Goal: Find contact information: Find contact information

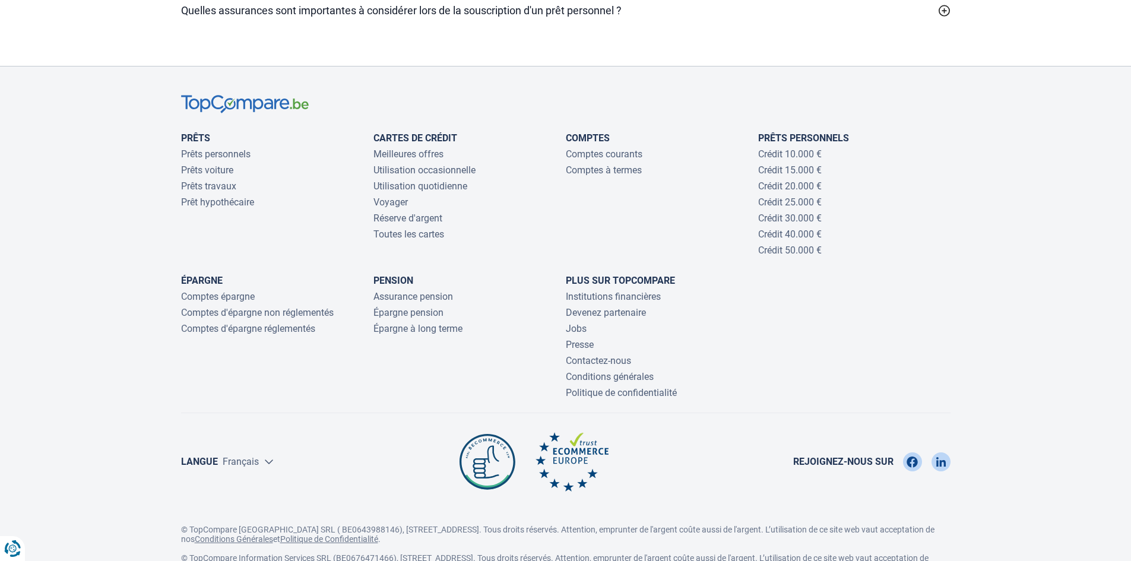
scroll to position [3918, 0]
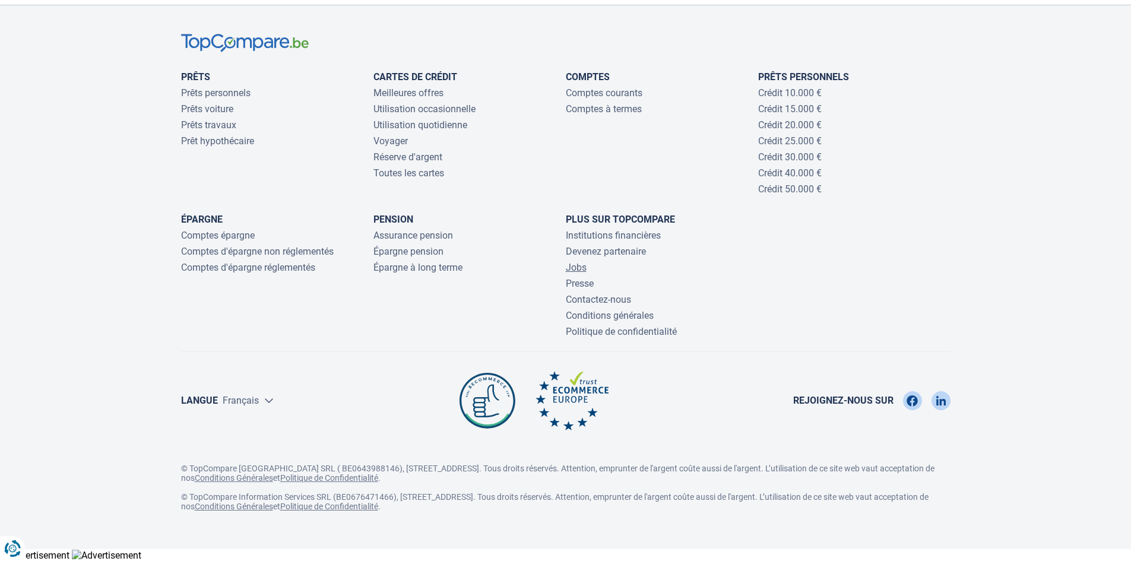
click at [578, 264] on link "Jobs" at bounding box center [576, 267] width 21 height 11
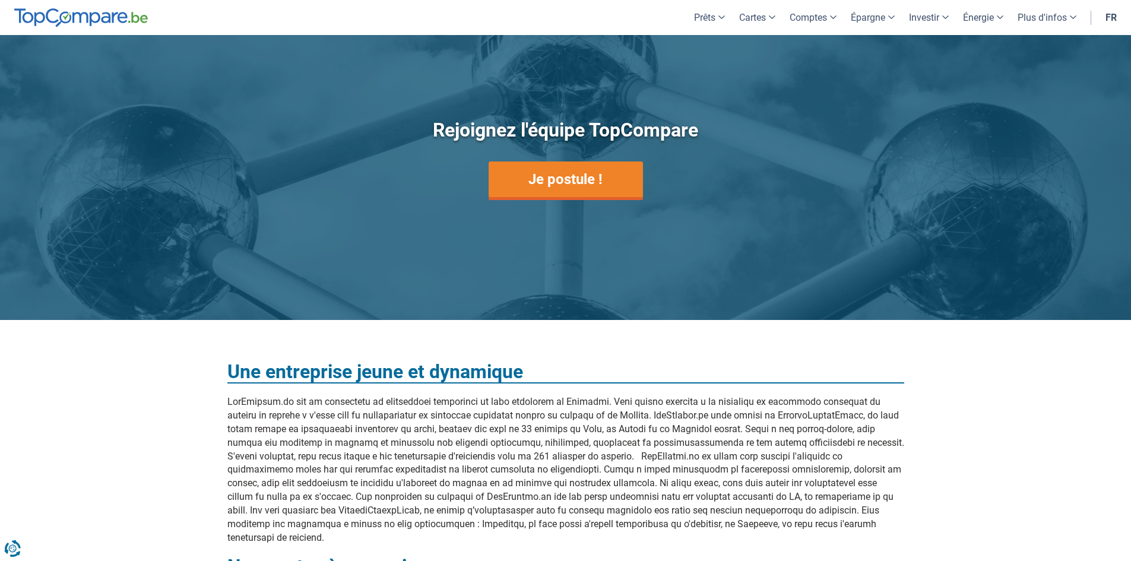
click at [548, 206] on div "Rejoignez l'équipe TopCompare Je postule !" at bounding box center [565, 179] width 451 height 216
click at [552, 159] on div "Rejoignez l'équipe TopCompare Je postule !" at bounding box center [565, 179] width 451 height 216
click at [548, 191] on link "Je postule !" at bounding box center [566, 179] width 154 height 36
click at [556, 188] on link "Je postule !" at bounding box center [566, 179] width 154 height 36
click at [561, 187] on link "Je postule !" at bounding box center [566, 179] width 154 height 36
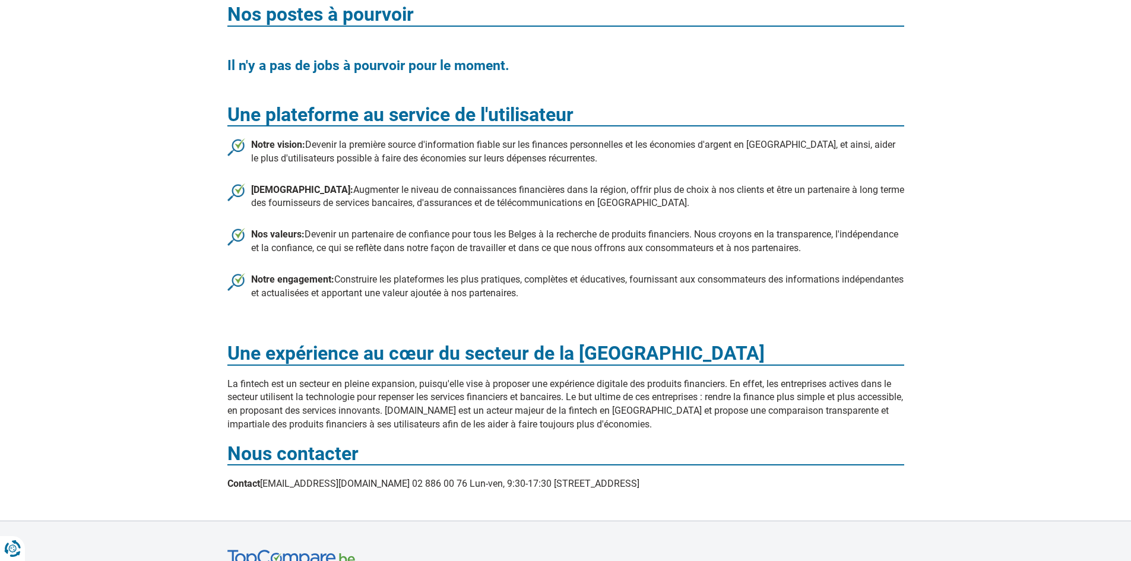
scroll to position [712, 0]
